Goal: Transaction & Acquisition: Book appointment/travel/reservation

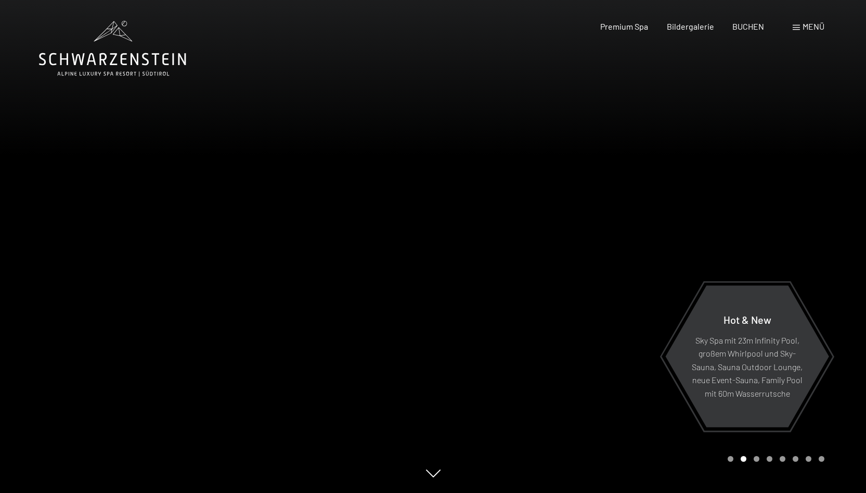
click at [680, 228] on div at bounding box center [649, 246] width 433 height 493
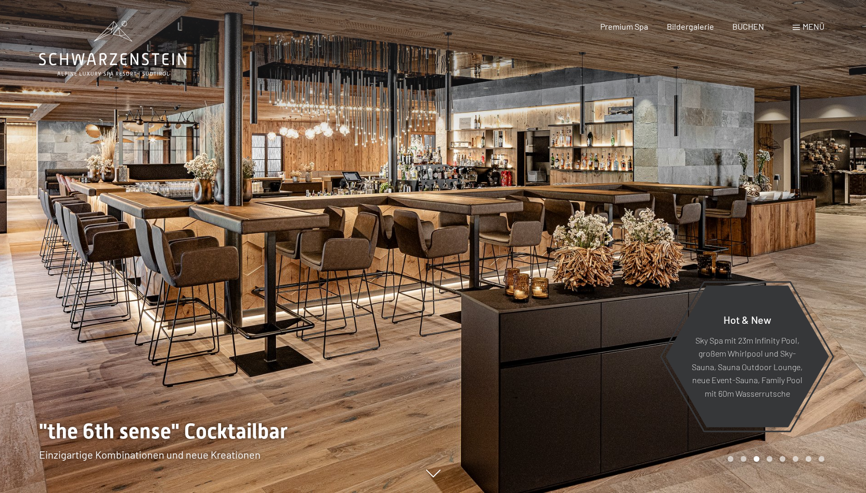
click at [680, 228] on div at bounding box center [649, 246] width 433 height 493
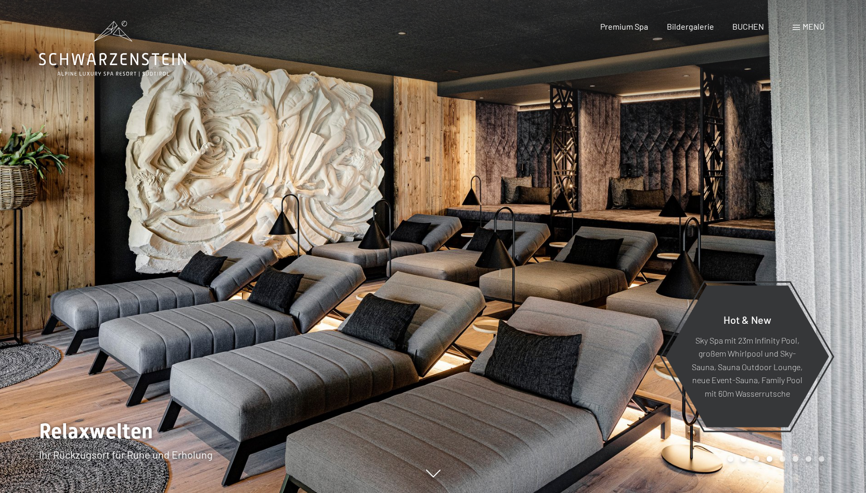
click at [680, 228] on div at bounding box center [649, 246] width 433 height 493
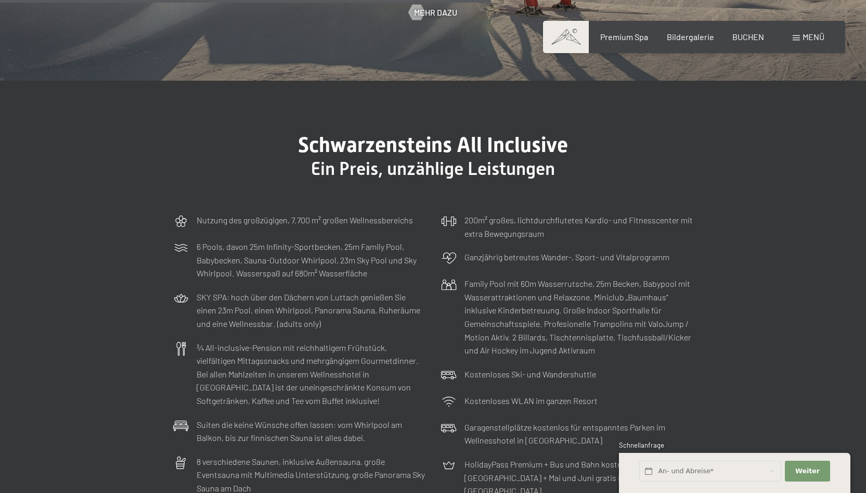
scroll to position [3165, 0]
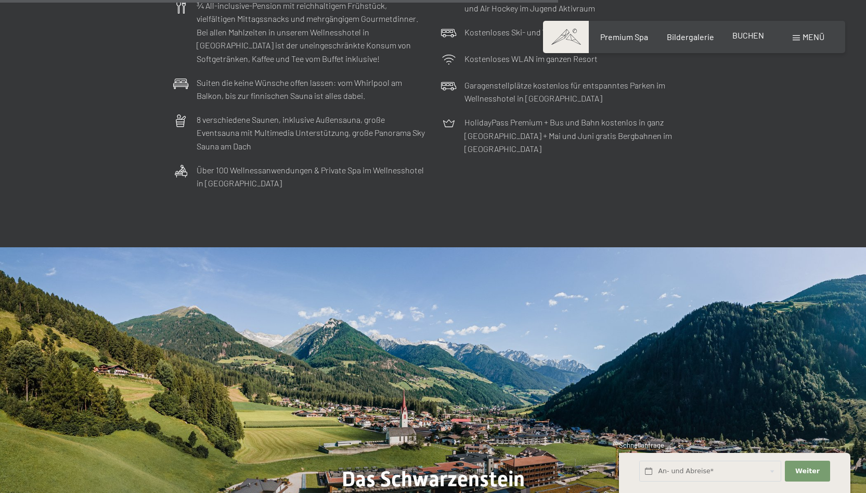
click at [740, 43] on div "Premium Spa Bildergalerie BUCHEN" at bounding box center [673, 36] width 218 height 11
click at [739, 38] on span "BUCHEN" at bounding box center [748, 35] width 32 height 10
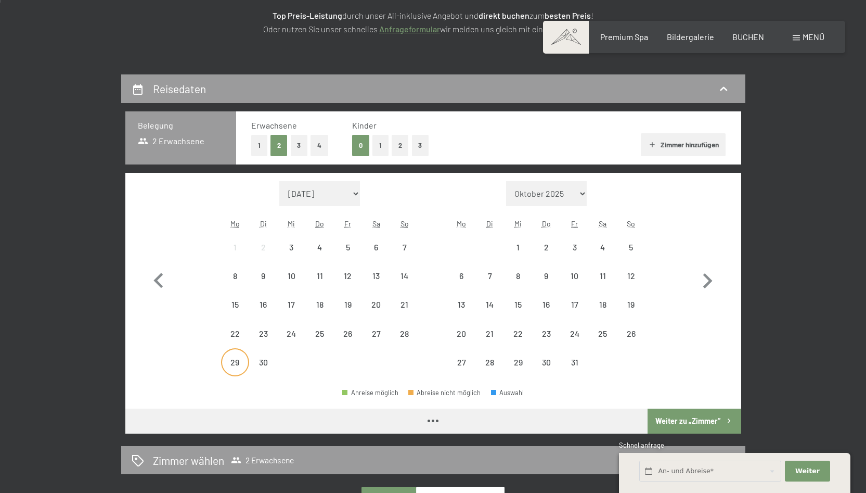
scroll to position [175, 0]
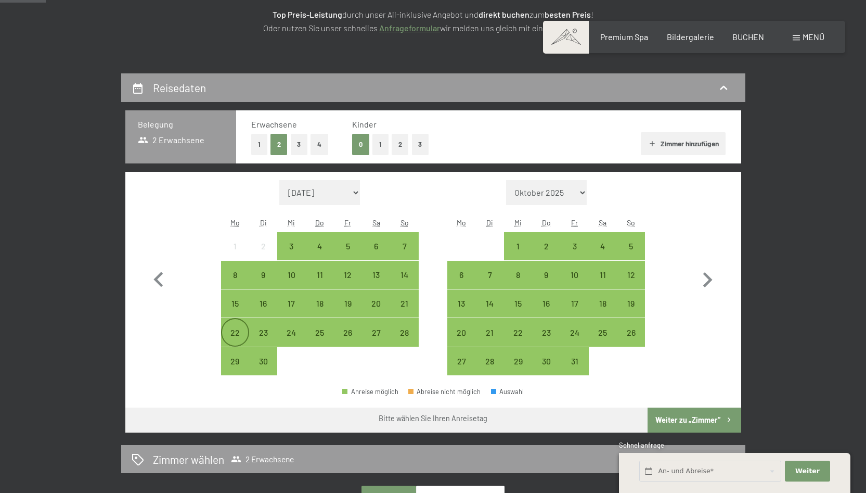
click at [234, 335] on div "22" at bounding box center [235, 341] width 26 height 26
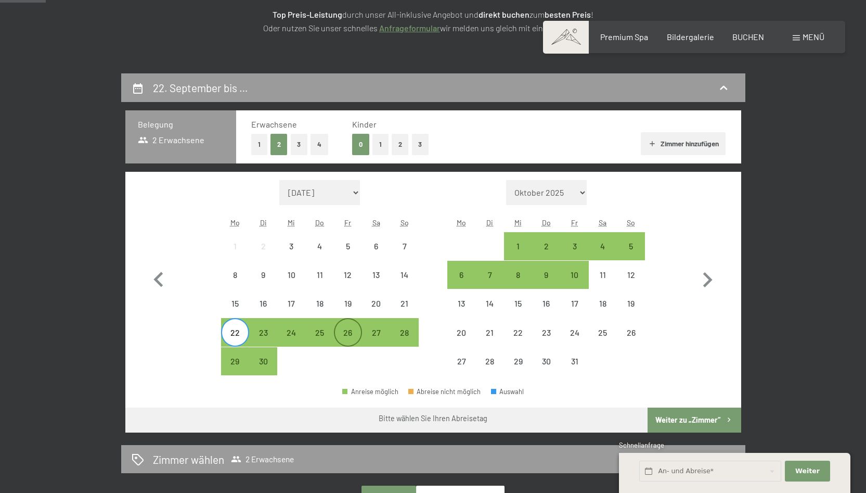
click at [350, 329] on div "26" at bounding box center [348, 341] width 26 height 26
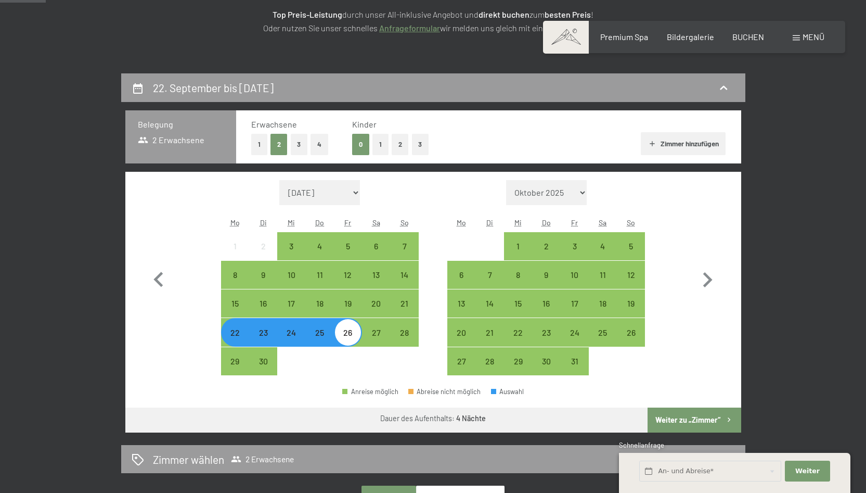
click at [688, 419] on button "Weiter zu „Zimmer“" at bounding box center [694, 419] width 93 height 25
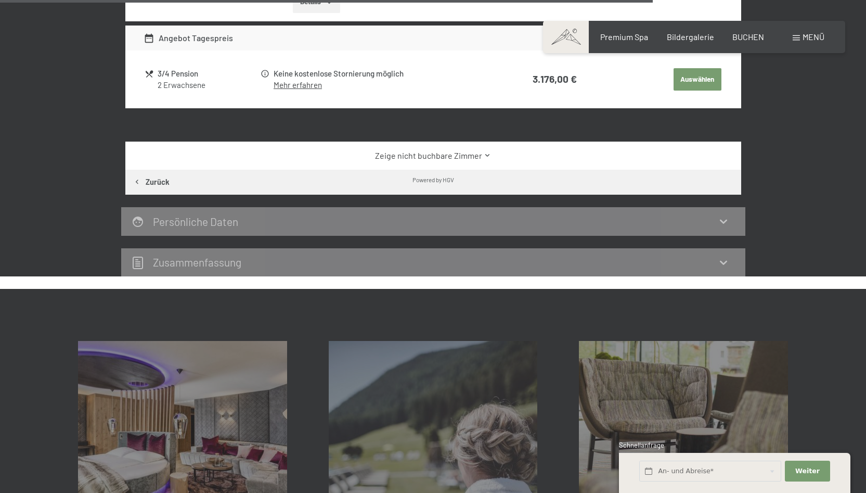
scroll to position [1683, 0]
